Goal: Information Seeking & Learning: Learn about a topic

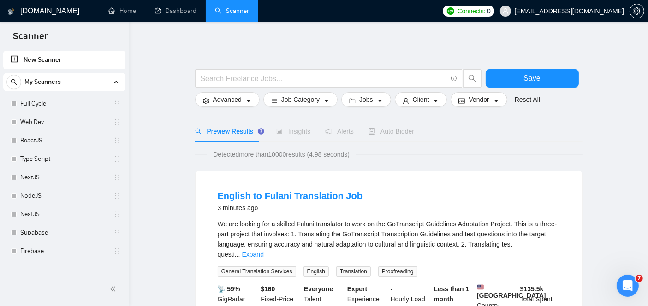
click at [65, 121] on link "Web Dev" at bounding box center [64, 122] width 88 height 18
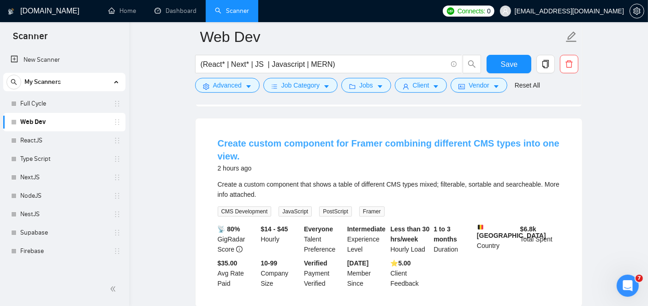
scroll to position [285, 0]
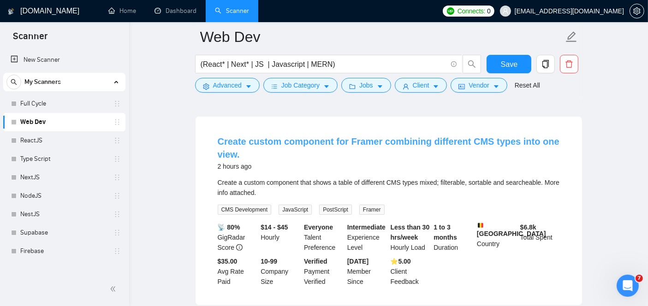
click at [275, 137] on link "Create custom component for Framer combining different CMS types into one view." at bounding box center [389, 148] width 342 height 23
click at [281, 139] on link "Create custom component for Framer combining different CMS types into one view." at bounding box center [389, 148] width 342 height 23
click at [298, 137] on link "Create custom component for Framer combining different CMS types into one view." at bounding box center [389, 148] width 342 height 23
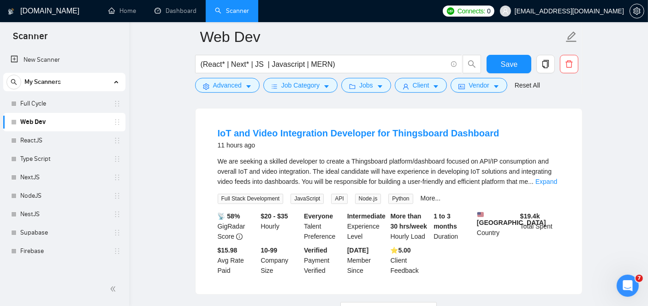
scroll to position [1970, 0]
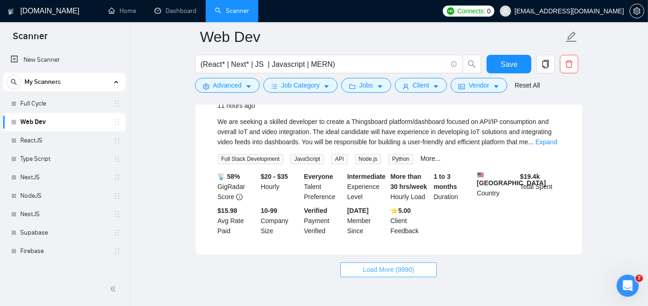
click at [377, 265] on span "Load More (9990)" at bounding box center [388, 270] width 51 height 10
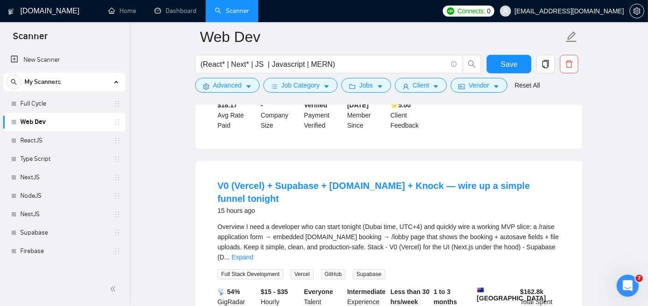
scroll to position [2877, 0]
click at [300, 181] on link "V0 (Vercel) + Supabase + [DOMAIN_NAME] + Knock — wire up a simple funnel tonight" at bounding box center [374, 192] width 312 height 23
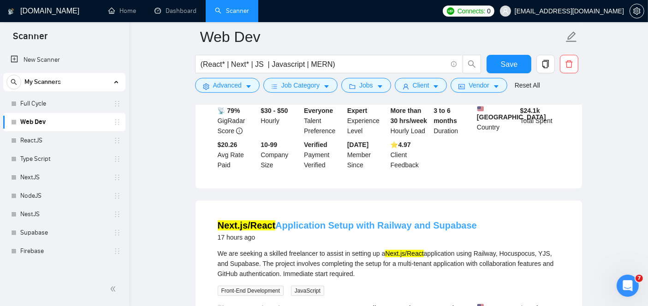
scroll to position [3662, 0]
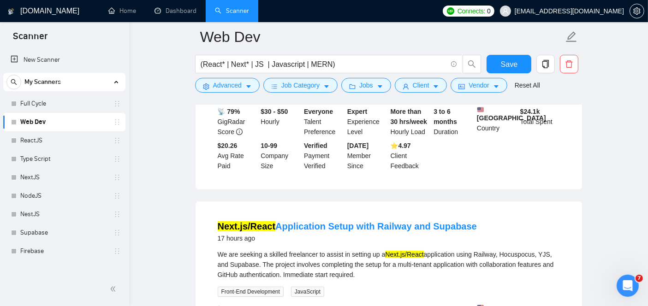
click at [323, 233] on div "17 hours ago" at bounding box center [347, 238] width 259 height 11
click at [315, 221] on link "Next.js/React Application Setup with Railway and Supabase" at bounding box center [347, 226] width 259 height 10
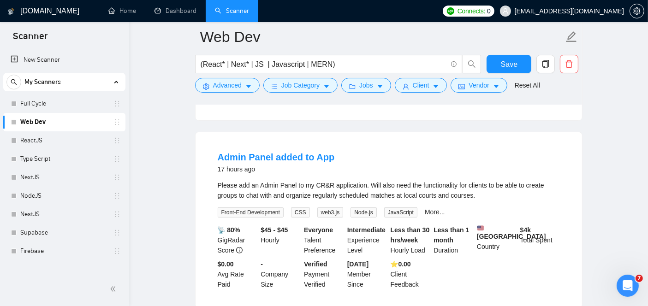
scroll to position [3952, 0]
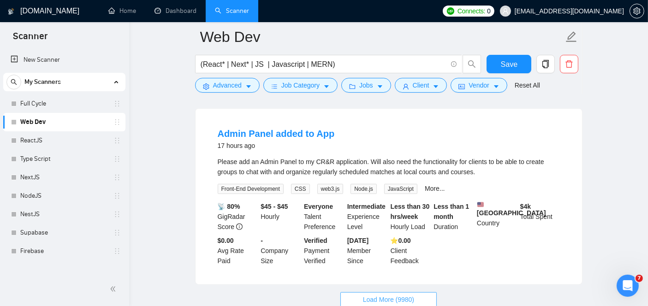
click at [383, 295] on span "Load More (9980)" at bounding box center [388, 300] width 51 height 10
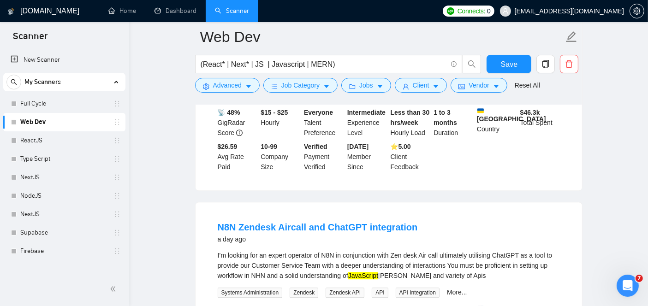
scroll to position [5974, 0]
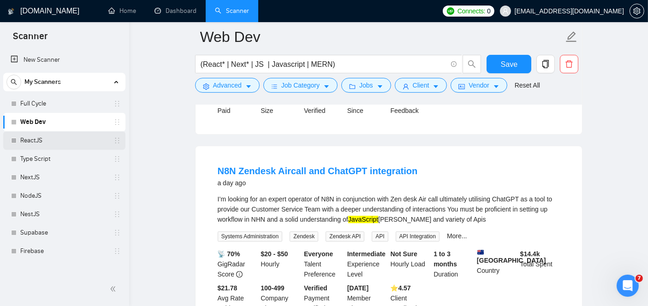
click at [75, 139] on link "ReactJS" at bounding box center [64, 141] width 88 height 18
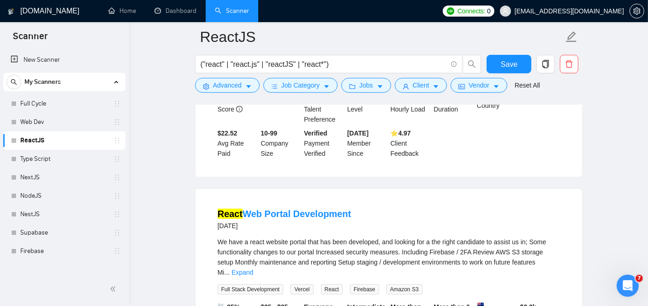
scroll to position [639, 0]
click at [326, 209] on link "React Web Portal Development" at bounding box center [285, 214] width 134 height 10
